Goal: Transaction & Acquisition: Purchase product/service

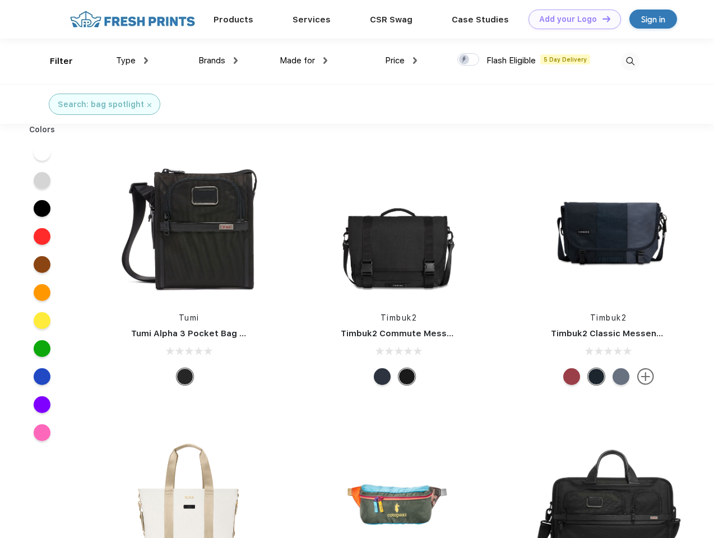
click at [571, 19] on link "Add your Logo Design Tool" at bounding box center [575, 20] width 93 height 20
click at [0, 0] on div "Design Tool" at bounding box center [0, 0] width 0 height 0
click at [602, 19] on link "Add your Logo Design Tool" at bounding box center [575, 20] width 93 height 20
click at [54, 61] on div "Filter" at bounding box center [61, 61] width 23 height 13
click at [132, 61] on span "Type" at bounding box center [126, 61] width 20 height 10
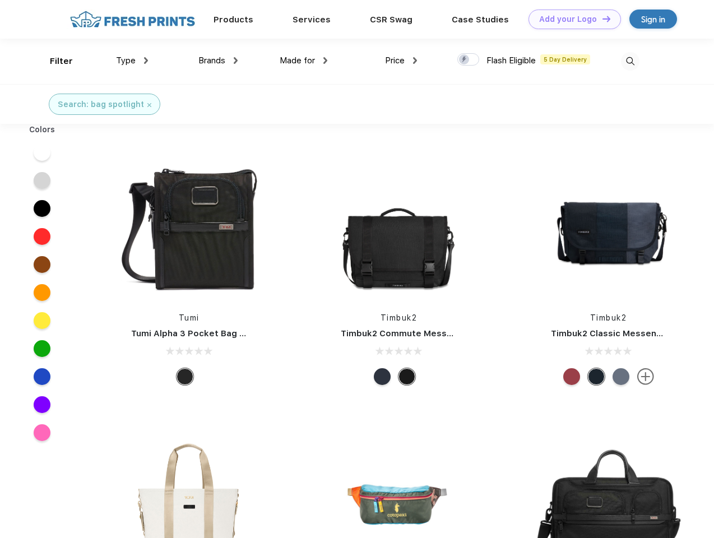
click at [218, 61] on span "Brands" at bounding box center [211, 61] width 27 height 10
click at [304, 61] on span "Made for" at bounding box center [297, 61] width 35 height 10
click at [401, 61] on span "Price" at bounding box center [395, 61] width 20 height 10
click at [469, 60] on div at bounding box center [469, 59] width 22 height 12
click at [465, 60] on input "checkbox" at bounding box center [461, 56] width 7 height 7
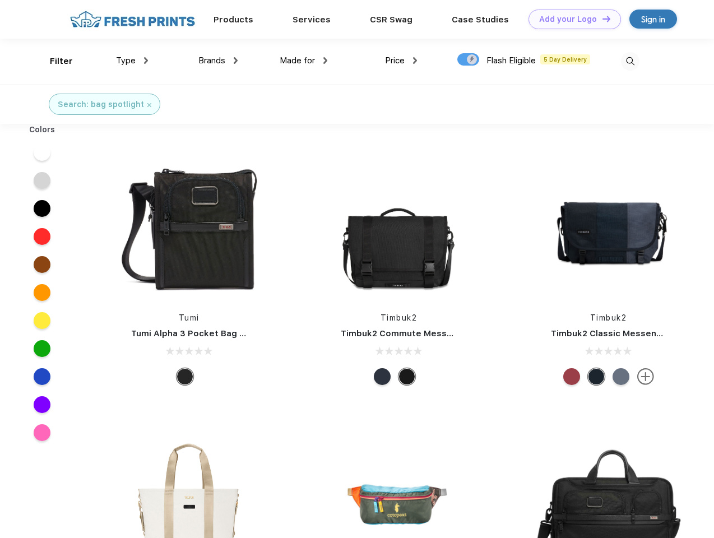
click at [630, 61] on img at bounding box center [630, 61] width 19 height 19
